Goal: Information Seeking & Learning: Check status

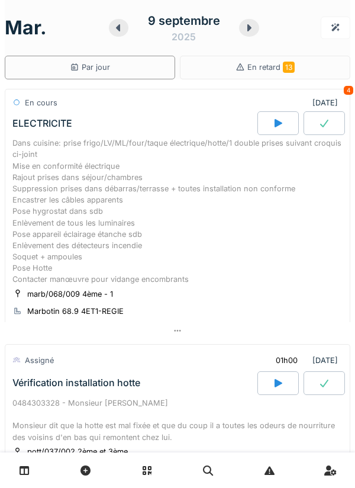
click at [246, 30] on icon at bounding box center [249, 27] width 12 height 9
click at [247, 25] on icon at bounding box center [249, 27] width 12 height 9
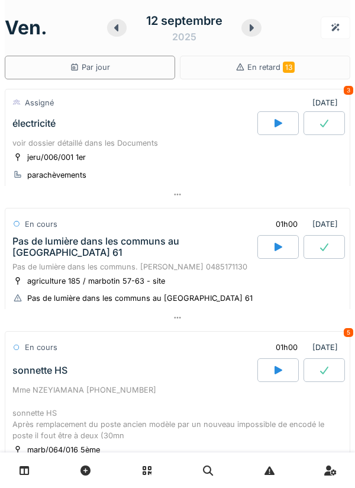
click at [244, 28] on div at bounding box center [252, 28] width 20 height 18
click at [245, 28] on div at bounding box center [236, 28] width 18 height 18
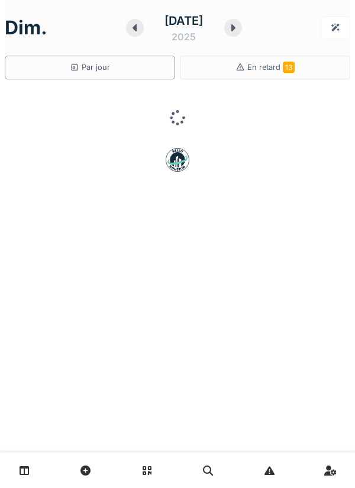
click at [242, 30] on div at bounding box center [234, 28] width 18 height 18
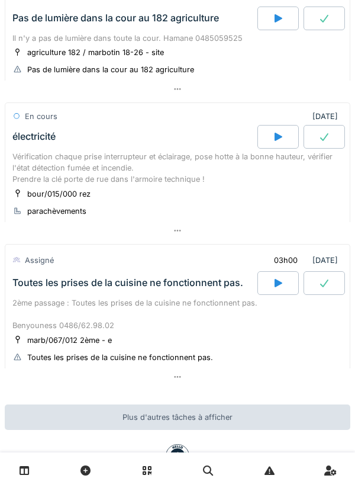
scroll to position [579, 0]
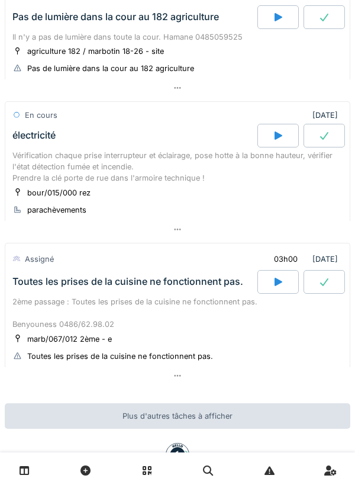
click at [34, 134] on div "électricité" at bounding box center [134, 136] width 248 height 24
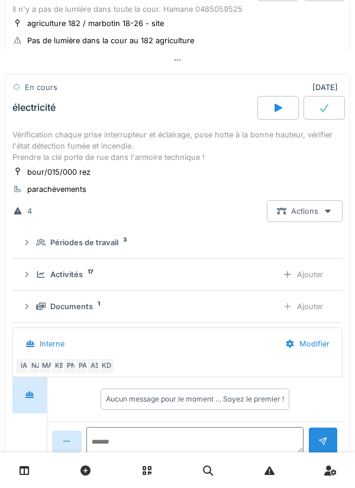
scroll to position [624, 0]
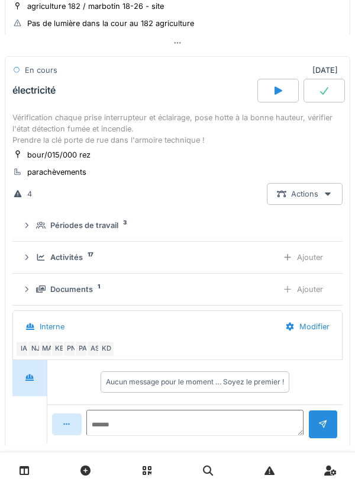
click at [38, 223] on div "Périodes de travail 3" at bounding box center [182, 225] width 293 height 11
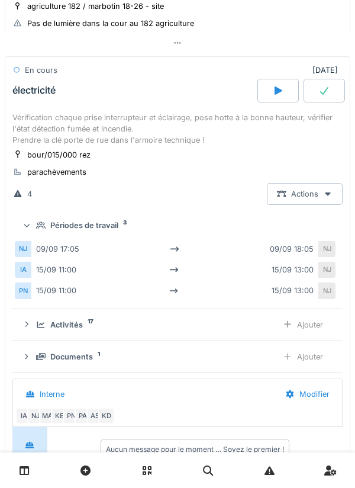
click at [31, 243] on div "NJ" at bounding box center [23, 249] width 17 height 16
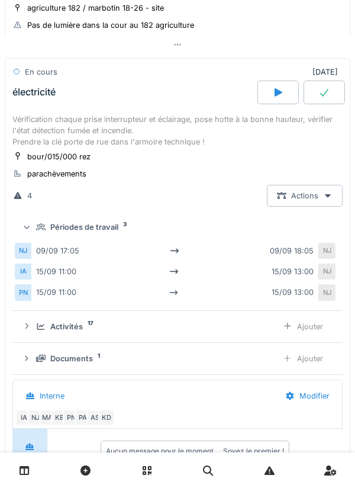
scroll to position [613, 0]
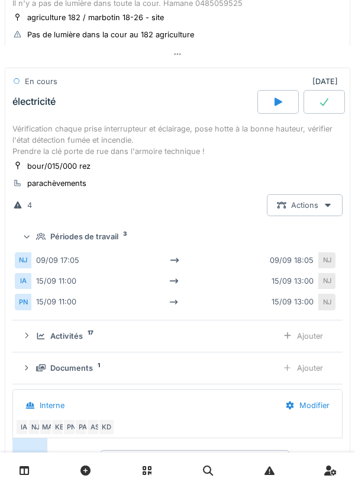
click at [32, 124] on div "Vérification chaque prise interrupteur et éclairage, pose hotte à la bonne haut…" at bounding box center [177, 140] width 331 height 34
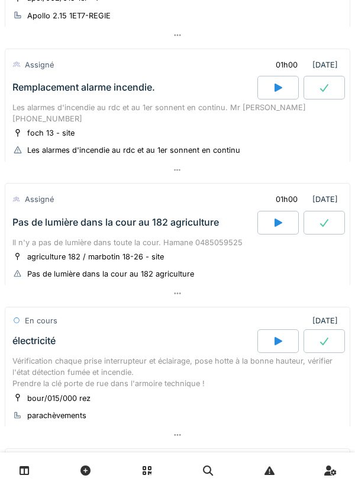
scroll to position [370, 0]
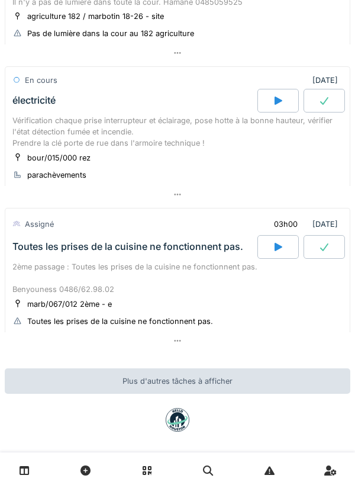
click at [40, 261] on div "2ème passage : Toutes les prises de la cuisine ne fonctionnent pas. Benyouness …" at bounding box center [177, 278] width 331 height 34
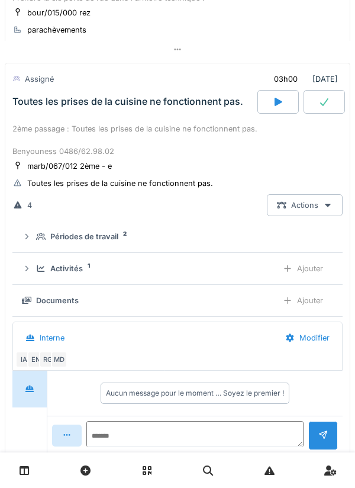
scroll to position [767, 0]
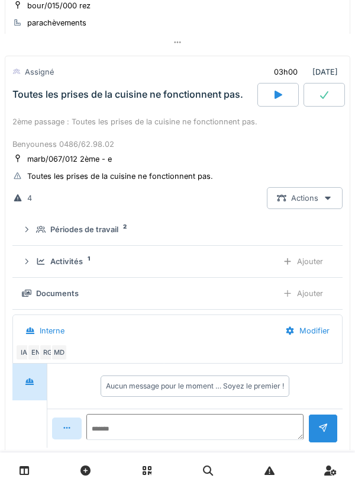
click at [32, 224] on div "Périodes de travail 2" at bounding box center [178, 229] width 312 height 11
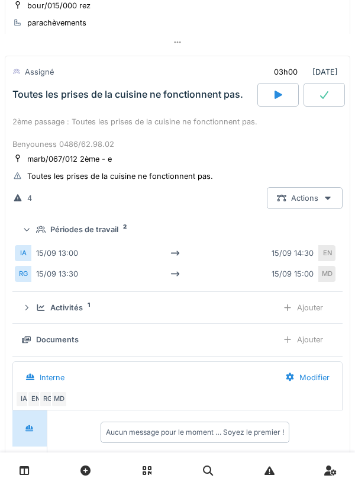
click at [31, 225] on icon at bounding box center [27, 229] width 8 height 9
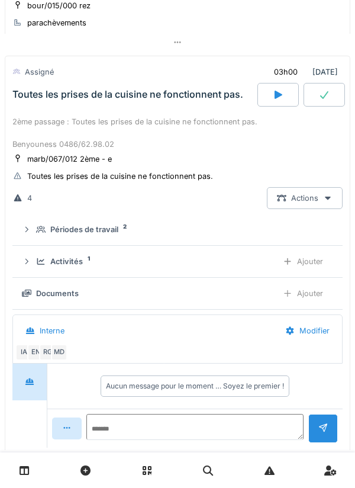
click at [33, 251] on div "Activités 1 Ajouter" at bounding box center [178, 262] width 312 height 22
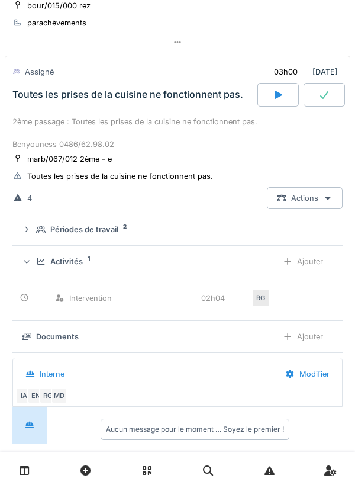
click at [38, 258] on icon at bounding box center [40, 262] width 9 height 8
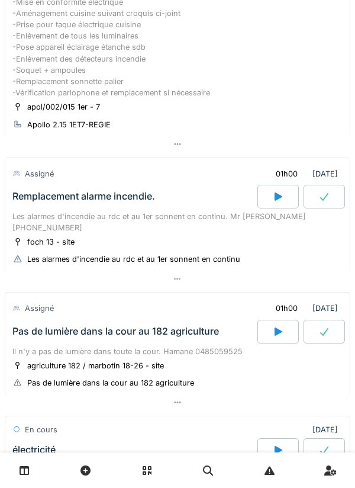
scroll to position [258, 0]
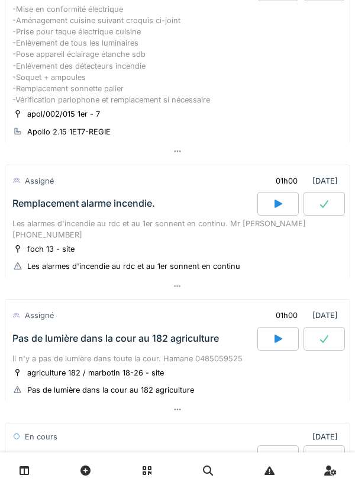
click at [30, 208] on div "Remplacement alarme incendie." at bounding box center [83, 203] width 143 height 11
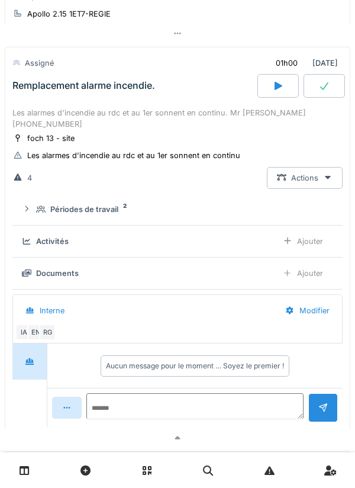
scroll to position [376, 0]
click at [22, 204] on summary "Périodes de travail 2" at bounding box center [177, 209] width 321 height 22
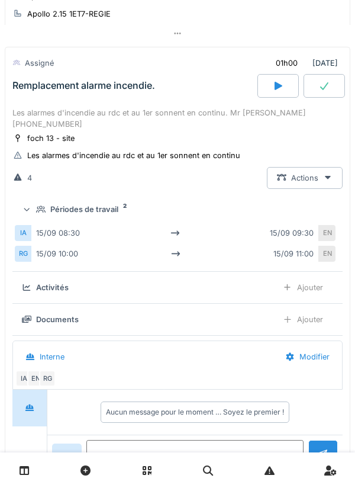
click at [24, 204] on div at bounding box center [26, 208] width 11 height 9
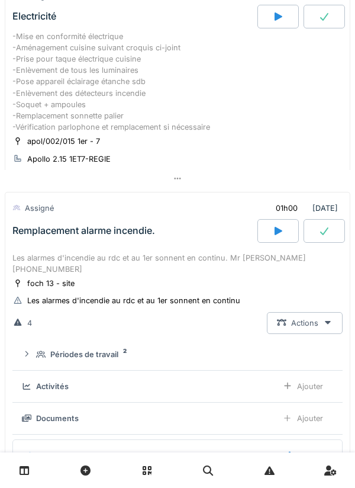
scroll to position [229, 0]
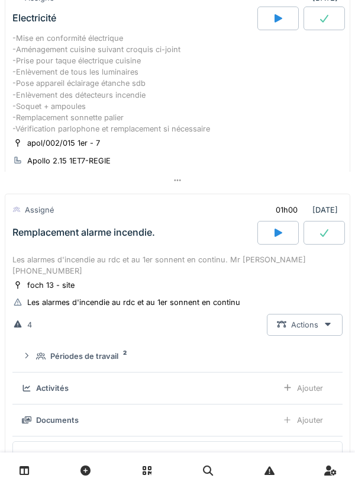
click at [36, 255] on div "Les alarmes d'incendie au rdc et au 1er sonnent en continu. Mr CHALAL 0484.93.4…" at bounding box center [177, 265] width 331 height 23
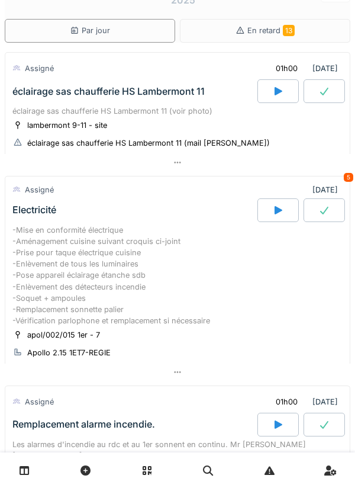
scroll to position [24, 0]
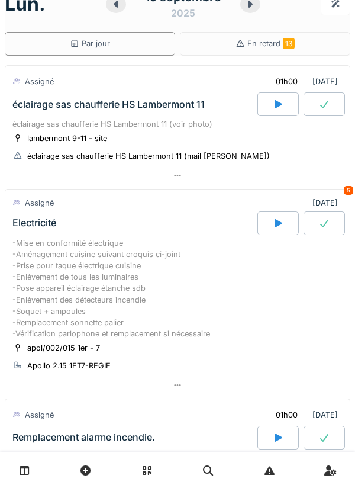
click at [35, 122] on div "éclairage sas chaufferie HS Lambermont 11 (voir photo)" at bounding box center [177, 123] width 331 height 11
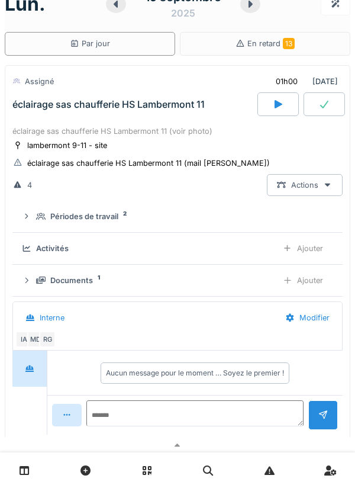
scroll to position [41, 0]
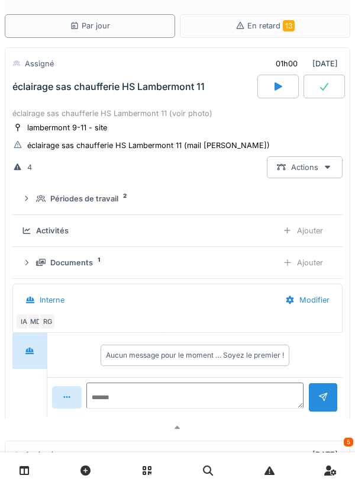
click at [30, 194] on div at bounding box center [26, 198] width 9 height 11
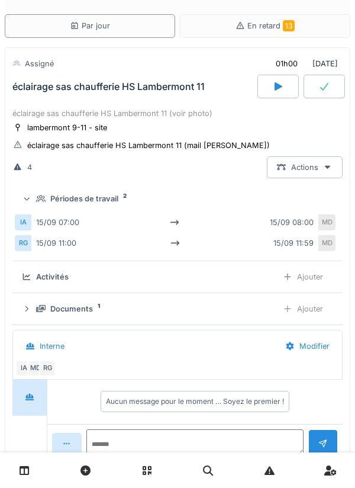
click at [35, 204] on div "Périodes de travail 2" at bounding box center [178, 198] width 312 height 11
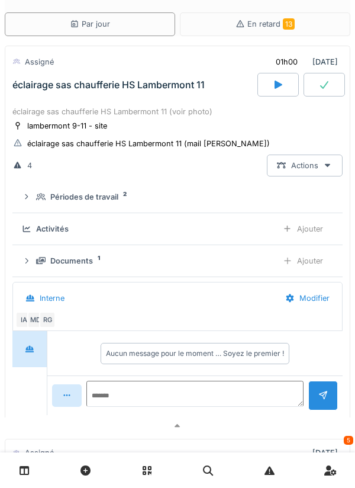
scroll to position [0, 0]
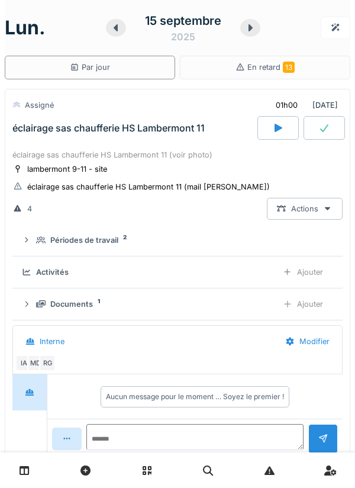
click at [38, 150] on div "éclairage sas chaufferie HS Lambermont 11 (voir photo)" at bounding box center [177, 154] width 331 height 11
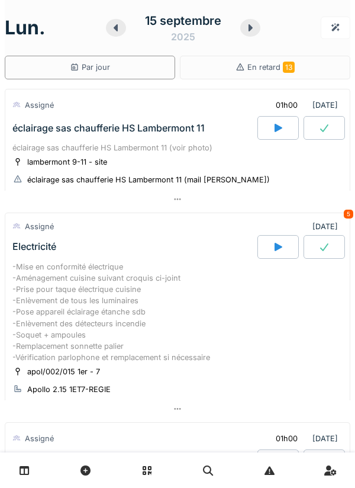
click at [33, 289] on div "-Mise en conformité électrique -Aménagement cuisine suivant croquis ci-joint -P…" at bounding box center [177, 312] width 331 height 102
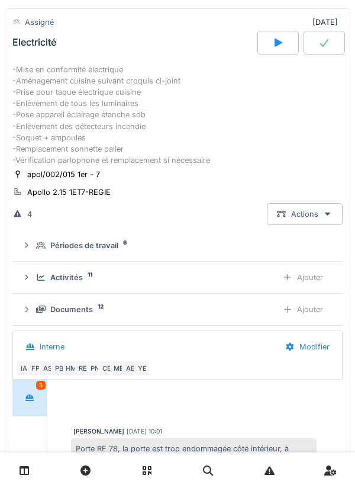
scroll to position [225, 0]
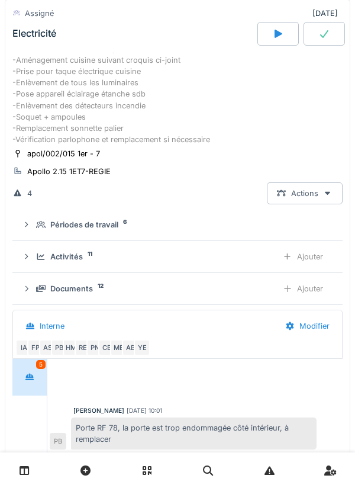
click at [38, 226] on icon at bounding box center [40, 225] width 9 height 8
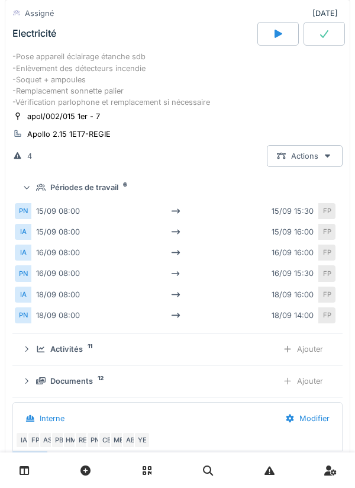
scroll to position [264, 0]
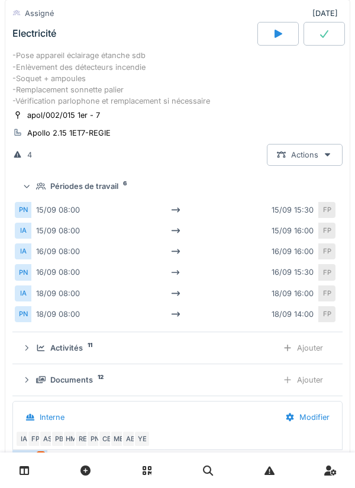
click at [35, 356] on div "Activités 11 Ajouter" at bounding box center [178, 348] width 312 height 22
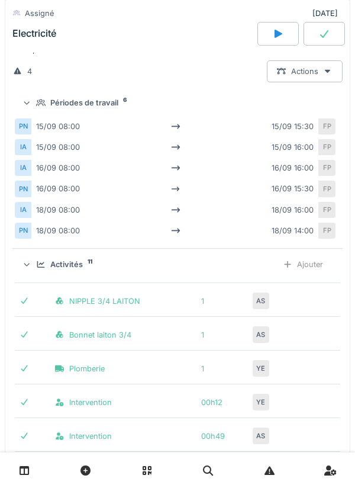
scroll to position [350, 0]
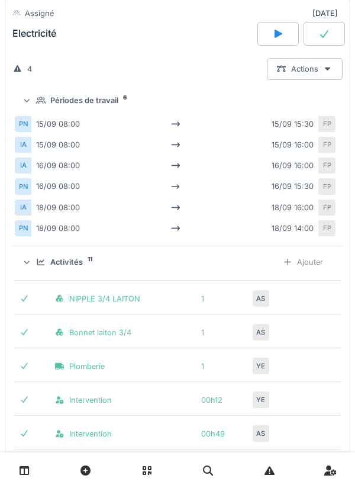
click at [40, 266] on icon at bounding box center [40, 262] width 9 height 8
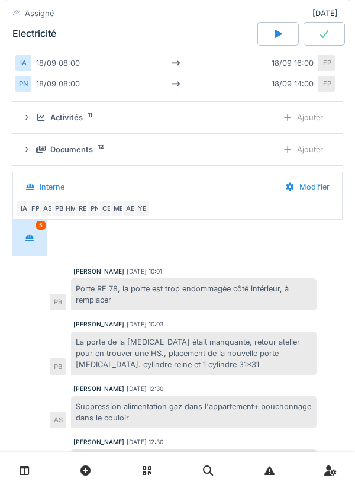
scroll to position [494, 0]
click at [36, 159] on div "Documents 12 Ajouter" at bounding box center [178, 150] width 312 height 22
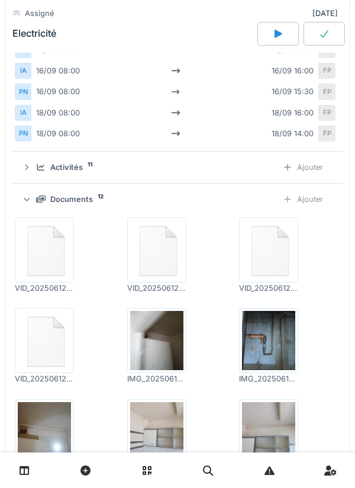
scroll to position [420, 0]
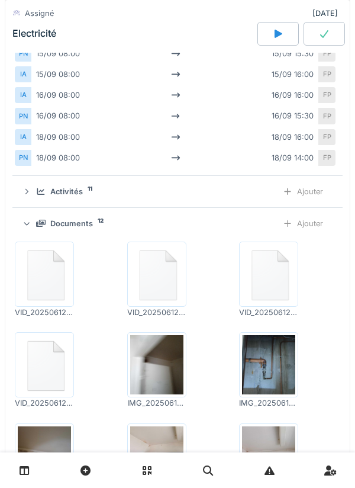
click at [41, 226] on div "Documents 12" at bounding box center [152, 223] width 232 height 11
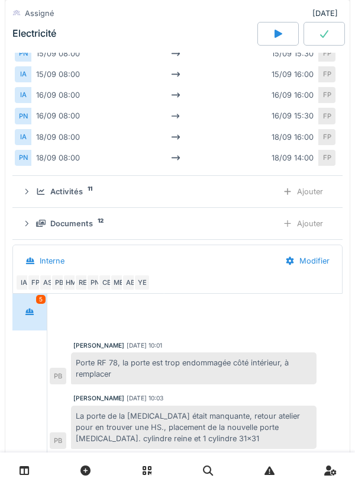
click at [40, 195] on icon at bounding box center [41, 191] width 8 height 7
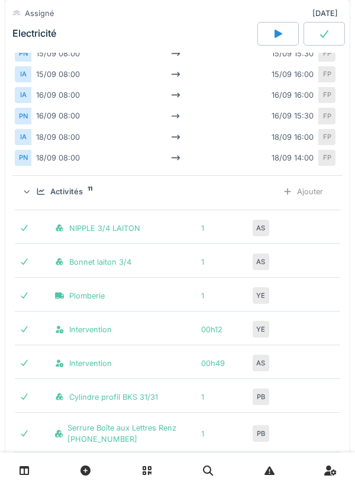
click at [39, 196] on icon at bounding box center [40, 192] width 9 height 8
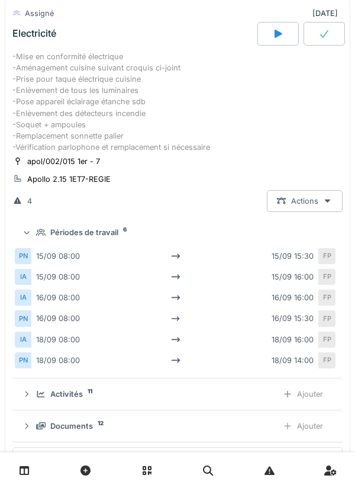
scroll to position [215, 0]
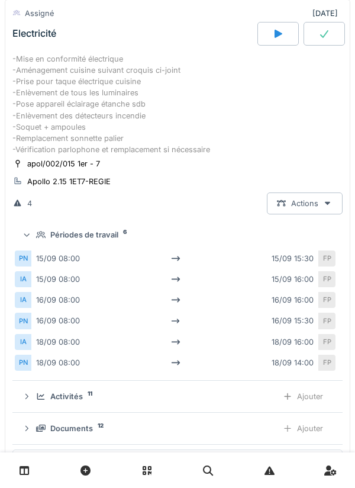
click at [37, 239] on icon at bounding box center [40, 235] width 9 height 8
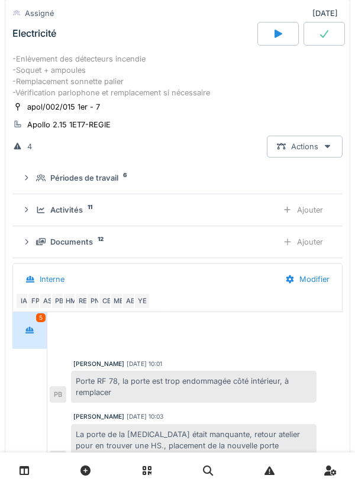
scroll to position [275, 0]
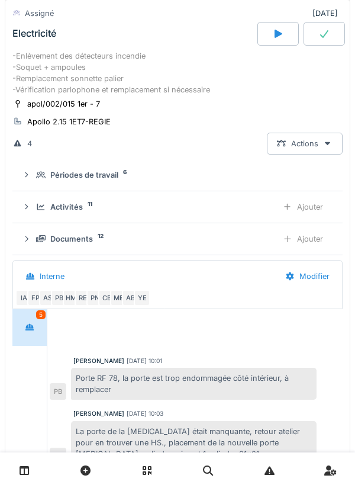
click at [39, 177] on icon at bounding box center [40, 175] width 9 height 8
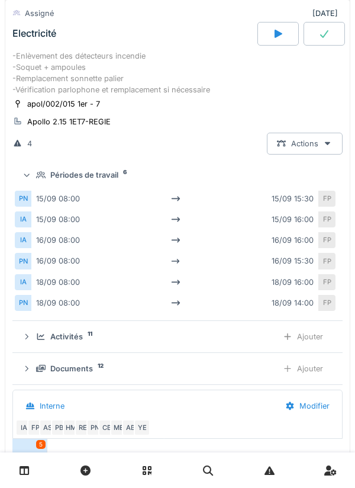
scroll to position [280, 0]
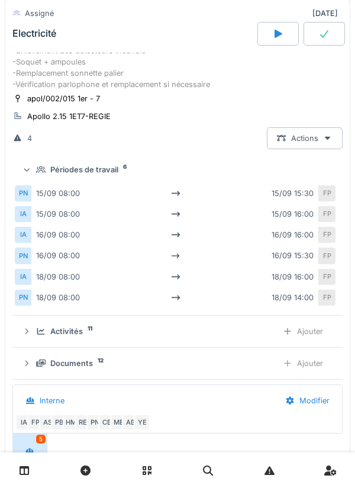
click at [34, 161] on summary "Périodes de travail 6" at bounding box center [177, 170] width 321 height 22
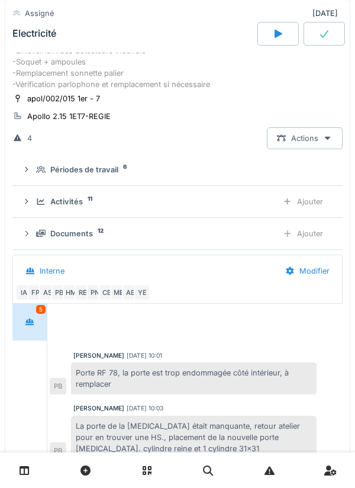
scroll to position [312, 0]
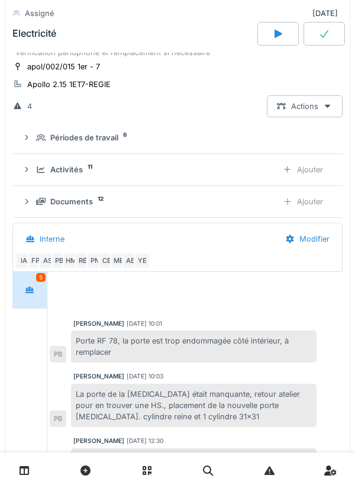
click at [36, 198] on div "Documents 12 Ajouter" at bounding box center [178, 202] width 312 height 22
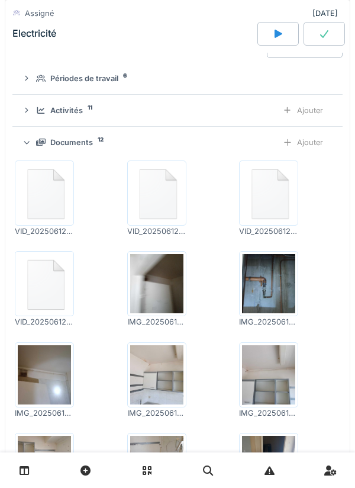
scroll to position [373, 0]
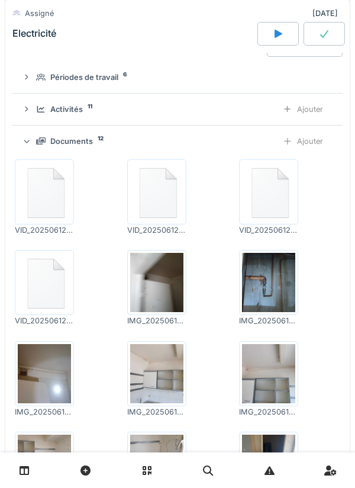
click at [32, 143] on div at bounding box center [26, 141] width 11 height 9
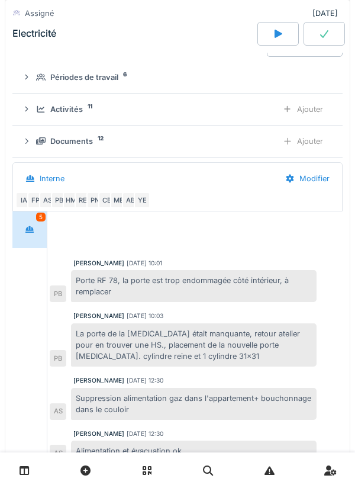
click at [34, 146] on div "Documents 12 Ajouter" at bounding box center [178, 141] width 312 height 22
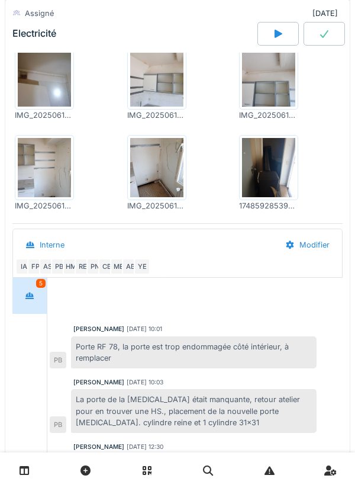
scroll to position [667, 0]
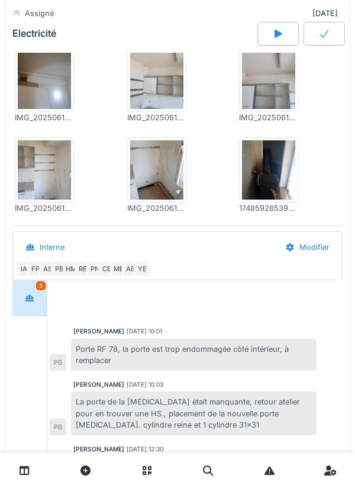
click at [36, 171] on img at bounding box center [44, 169] width 53 height 59
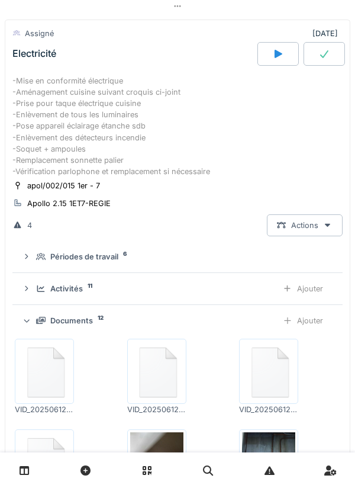
scroll to position [192, 0]
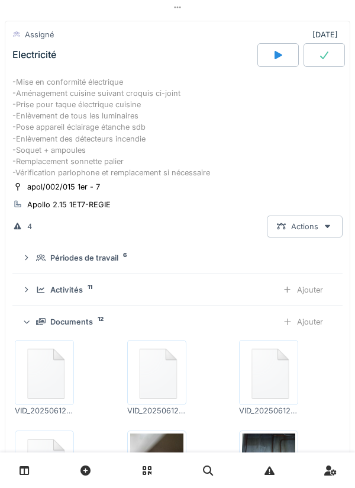
click at [38, 319] on div "Documents 12" at bounding box center [152, 321] width 232 height 11
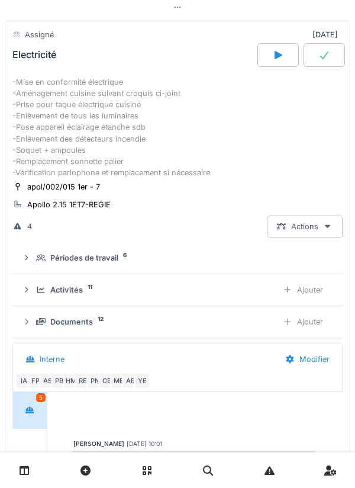
click at [38, 291] on icon at bounding box center [41, 290] width 8 height 7
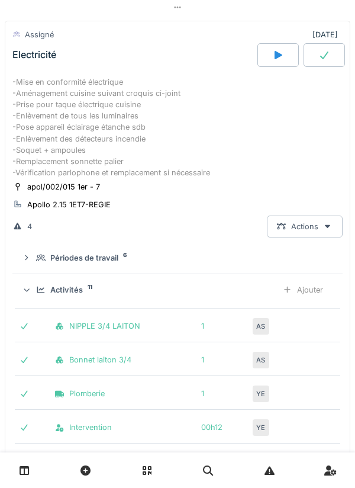
click at [38, 291] on icon at bounding box center [41, 290] width 8 height 7
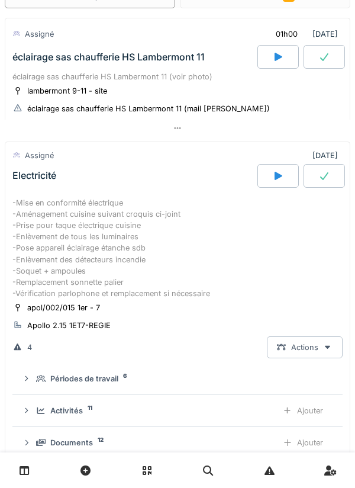
scroll to position [70, 0]
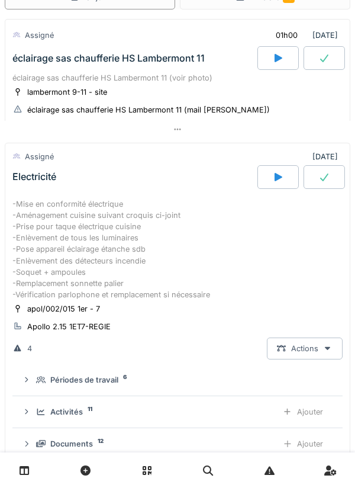
click at [37, 255] on div "-Mise en conformité électrique -Aménagement cuisine suivant croquis ci-joint -P…" at bounding box center [177, 249] width 331 height 102
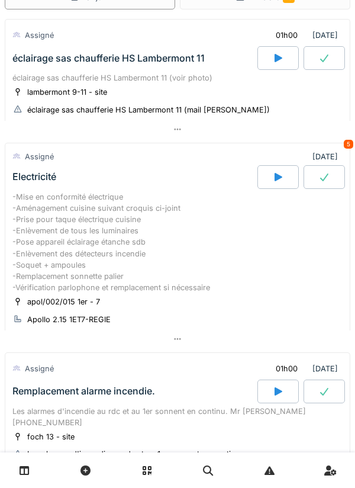
scroll to position [0, 0]
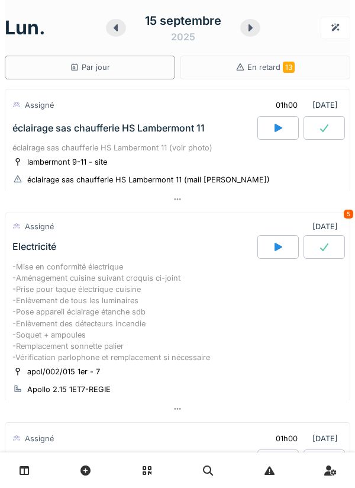
click at [243, 30] on div at bounding box center [251, 28] width 20 height 18
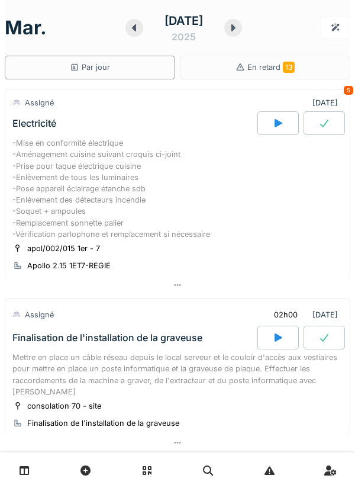
click at [30, 470] on link at bounding box center [24, 471] width 30 height 28
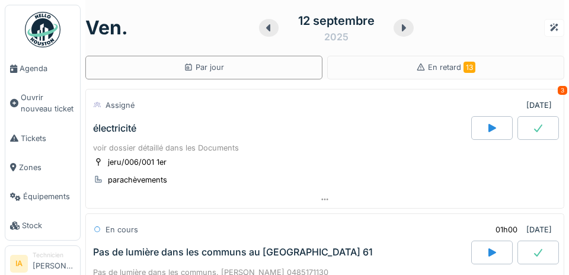
click at [28, 69] on span "Agenda" at bounding box center [48, 68] width 56 height 11
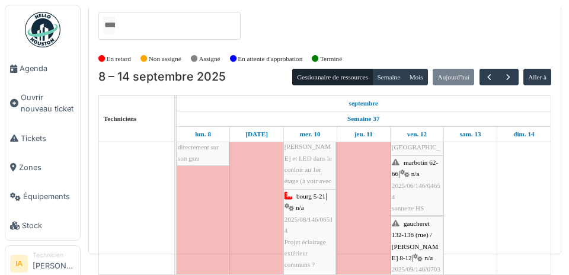
scroll to position [155, 0]
click at [507, 69] on button "button" at bounding box center [508, 77] width 20 height 17
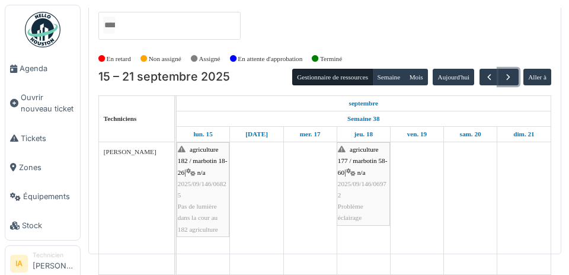
scroll to position [0, 0]
click at [508, 69] on button "button" at bounding box center [508, 77] width 20 height 17
